Goal: Task Accomplishment & Management: Manage account settings

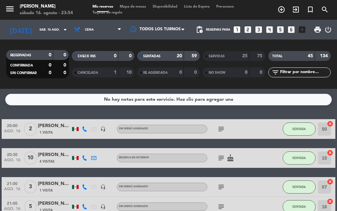
click at [251, 160] on div "subject cake" at bounding box center [235, 157] width 55 height 19
click at [254, 156] on div "subject cake" at bounding box center [235, 157] width 55 height 19
click at [248, 157] on div "subject cake" at bounding box center [235, 157] width 55 height 19
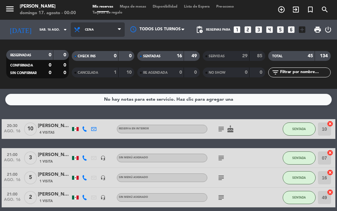
click at [121, 31] on icon at bounding box center [119, 29] width 3 height 5
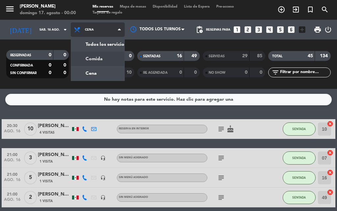
click at [99, 60] on div "menu [PERSON_NAME][DATE] 17. agosto - 00:00 Mis reservas Mapa de mesas Disponib…" at bounding box center [168, 44] width 337 height 89
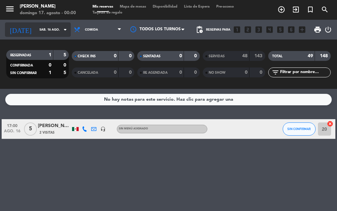
click at [61, 28] on icon "arrow_drop_down" at bounding box center [65, 30] width 8 height 8
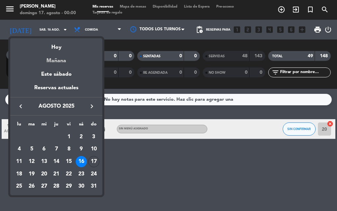
click at [63, 61] on div "Mañana" at bounding box center [56, 59] width 92 height 14
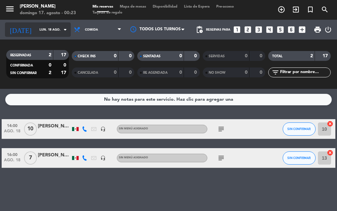
click at [61, 29] on icon "arrow_drop_down" at bounding box center [65, 30] width 8 height 8
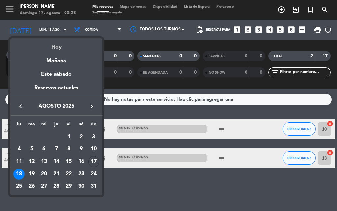
click at [57, 48] on div "Hoy" at bounding box center [56, 45] width 92 height 14
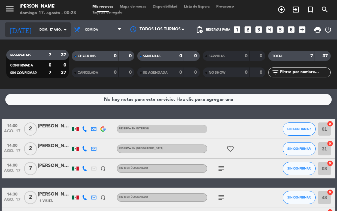
click at [53, 29] on input "dom. 17 ago." at bounding box center [57, 30] width 43 height 10
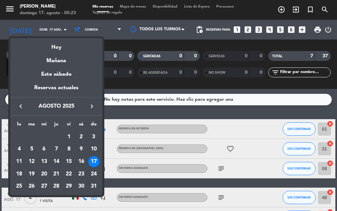
click at [108, 44] on div at bounding box center [168, 105] width 337 height 211
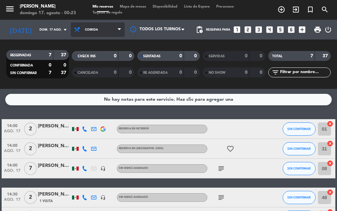
click at [90, 29] on span "Comida" at bounding box center [91, 30] width 13 height 4
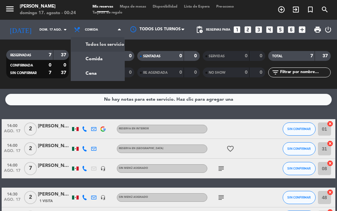
click at [35, 38] on div "[DATE] [DATE] arrow_drop_down" at bounding box center [38, 30] width 66 height 20
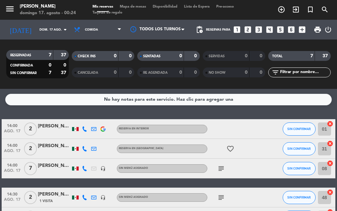
click at [34, 38] on div "[DATE] [DATE] arrow_drop_down" at bounding box center [38, 30] width 66 height 20
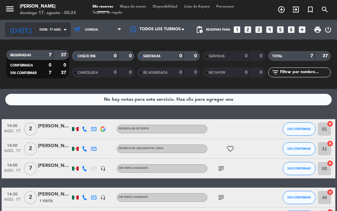
click at [36, 34] on input "dom. 17 ago." at bounding box center [57, 30] width 43 height 10
click at [39, 29] on input "dom. 17 ago." at bounding box center [57, 30] width 43 height 10
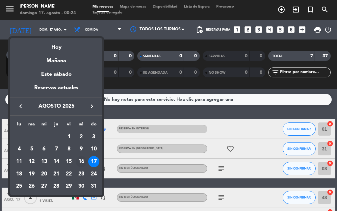
click at [80, 160] on div "16" at bounding box center [81, 161] width 11 height 11
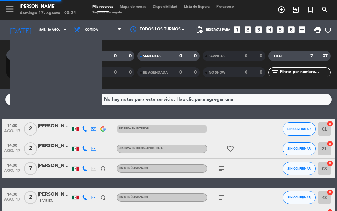
click at [80, 160] on div at bounding box center [75, 168] width 9 height 19
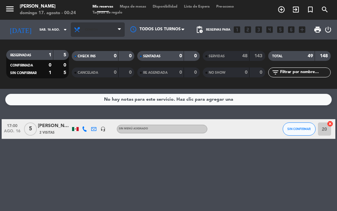
click at [106, 26] on span "Comida" at bounding box center [98, 29] width 54 height 14
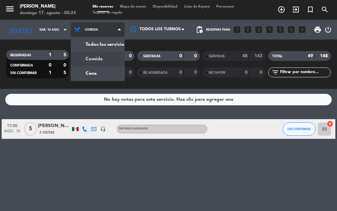
click at [106, 26] on span "Comida" at bounding box center [98, 29] width 54 height 14
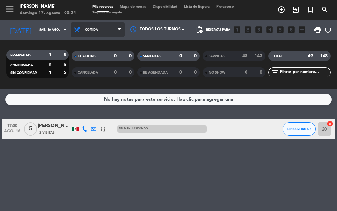
click at [102, 25] on span "Comida" at bounding box center [98, 29] width 54 height 14
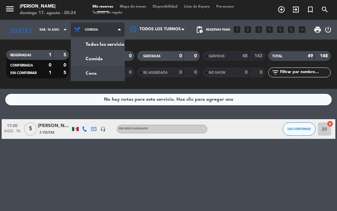
click at [101, 71] on div "menu [PERSON_NAME][DATE] 17. agosto - 00:24 Mis reservas Mapa de mesas Disponib…" at bounding box center [168, 44] width 337 height 89
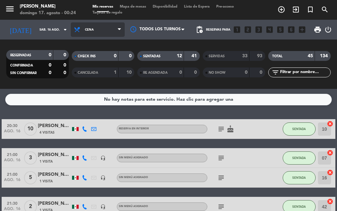
click at [112, 29] on span "Cena" at bounding box center [98, 29] width 54 height 14
click at [102, 32] on span "Cena" at bounding box center [98, 29] width 54 height 14
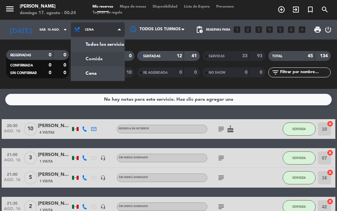
click at [92, 59] on div "menu [PERSON_NAME][DATE] 17. agosto - 00:24 Mis reservas Mapa de mesas Disponib…" at bounding box center [168, 44] width 337 height 89
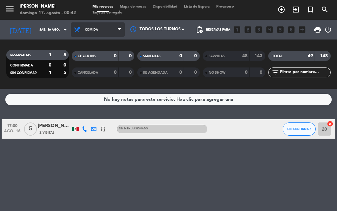
click at [114, 31] on span "Comida" at bounding box center [98, 29] width 54 height 14
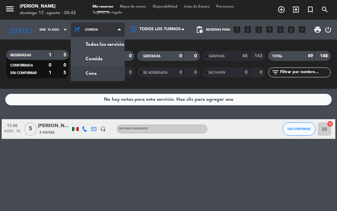
click at [84, 70] on div "menu [PERSON_NAME][DATE] 17. agosto - 00:42 Mis reservas Mapa de mesas Disponib…" at bounding box center [168, 44] width 337 height 89
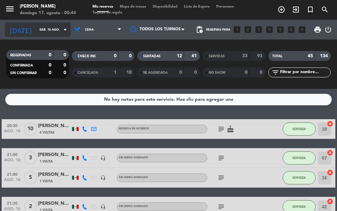
click at [61, 31] on icon "arrow_drop_down" at bounding box center [65, 30] width 8 height 8
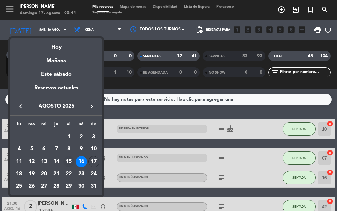
click at [68, 163] on div "15" at bounding box center [68, 161] width 11 height 11
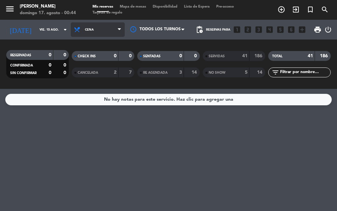
click at [114, 29] on span "Cena" at bounding box center [98, 29] width 54 height 14
click at [47, 22] on div "[DATE] [DATE] arrow_drop_down" at bounding box center [38, 30] width 66 height 20
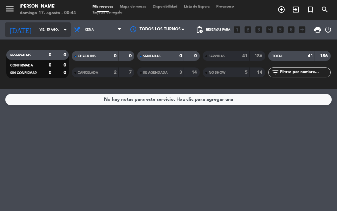
click at [52, 29] on input "vie. 15 ago." at bounding box center [57, 30] width 43 height 10
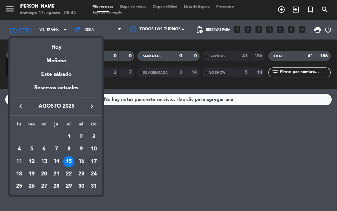
click at [80, 158] on div "16" at bounding box center [81, 161] width 11 height 11
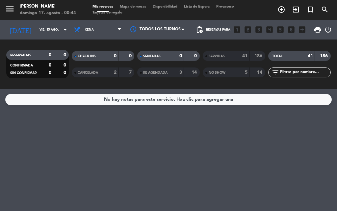
type input "sáb. 16 ago."
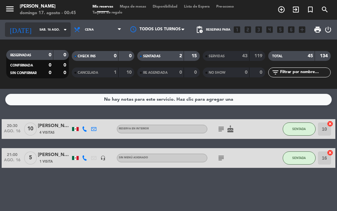
click at [62, 28] on icon "arrow_drop_down" at bounding box center [65, 30] width 8 height 8
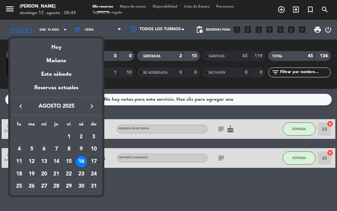
click at [121, 34] on div at bounding box center [168, 105] width 337 height 211
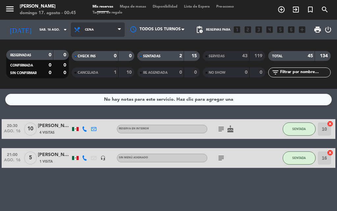
click at [121, 35] on span "Cena" at bounding box center [98, 29] width 54 height 14
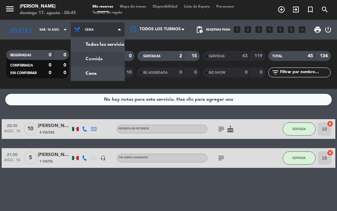
click at [107, 54] on div "menu [PERSON_NAME][DATE] 17. agosto - 00:45 Mis reservas Mapa de mesas Disponib…" at bounding box center [168, 44] width 337 height 89
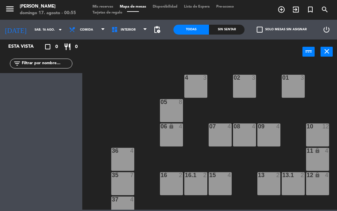
click at [110, 5] on span "Mis reservas" at bounding box center [102, 7] width 27 height 4
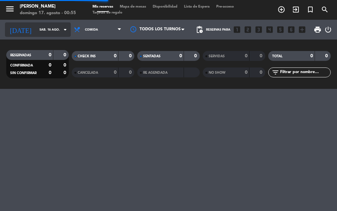
click at [36, 31] on input "sáb. 16 ago." at bounding box center [57, 30] width 43 height 10
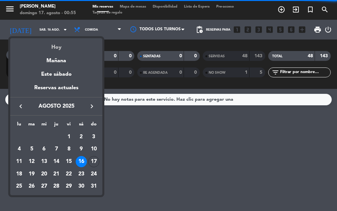
click at [54, 46] on div "Hoy" at bounding box center [56, 45] width 92 height 14
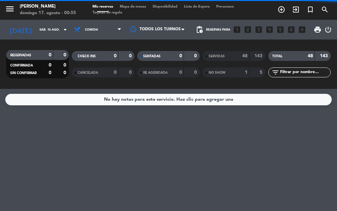
type input "dom. 17 ago."
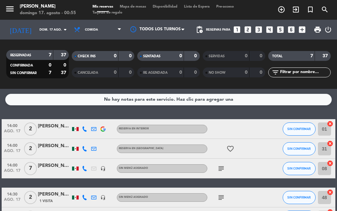
click at [104, 32] on span "Comida" at bounding box center [98, 29] width 54 height 14
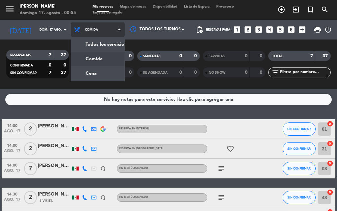
click at [100, 56] on div "menu [PERSON_NAME][DATE] 17. agosto - 00:55 Mis reservas Mapa de mesas Disponib…" at bounding box center [168, 44] width 337 height 89
